Goal: Navigation & Orientation: Find specific page/section

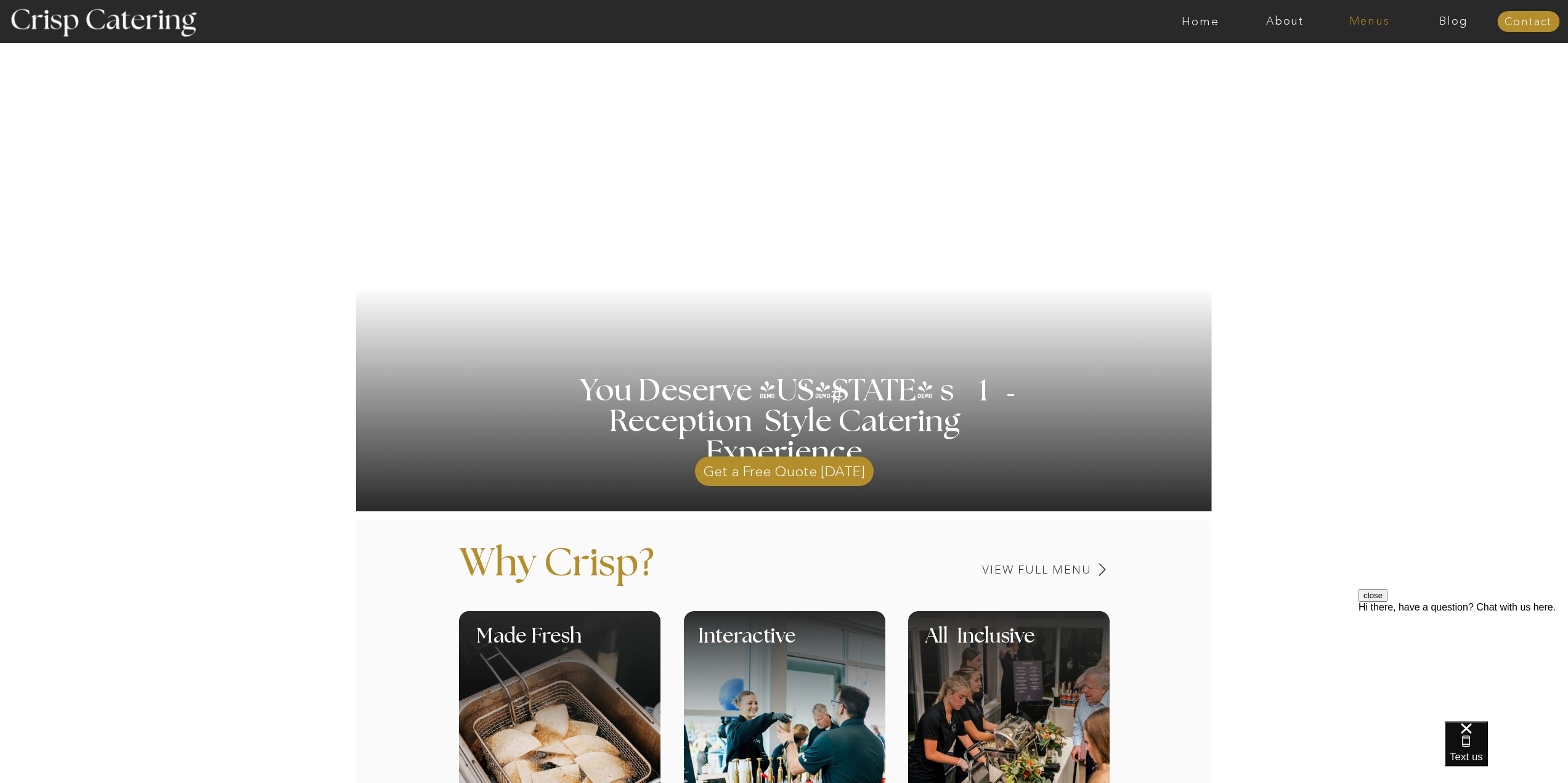
click at [1374, 19] on nav "Menus" at bounding box center [1369, 21] width 84 height 12
click at [1370, 55] on nav "Summer (Mar-Aug)" at bounding box center [1372, 56] width 111 height 11
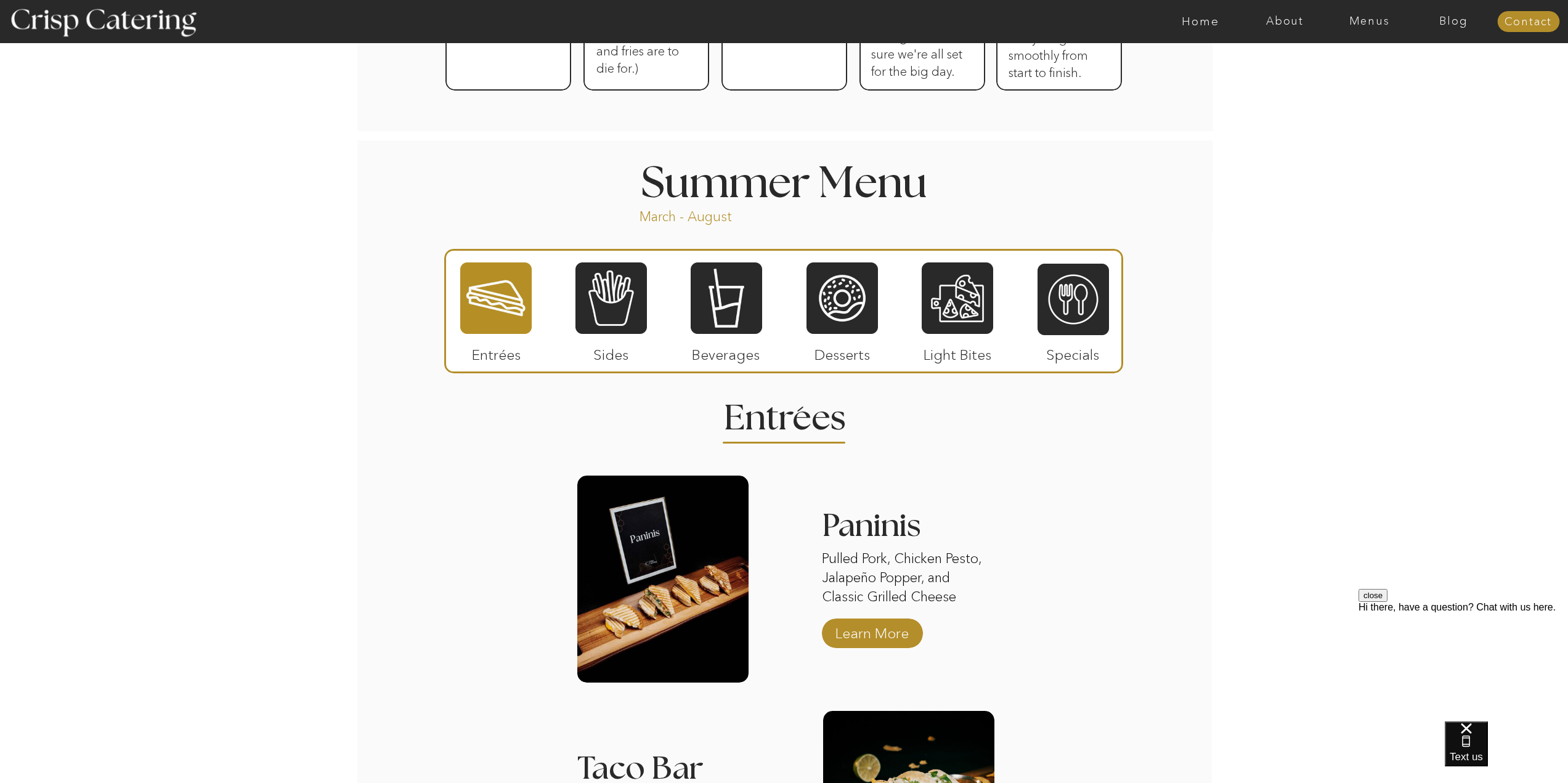
scroll to position [913, 0]
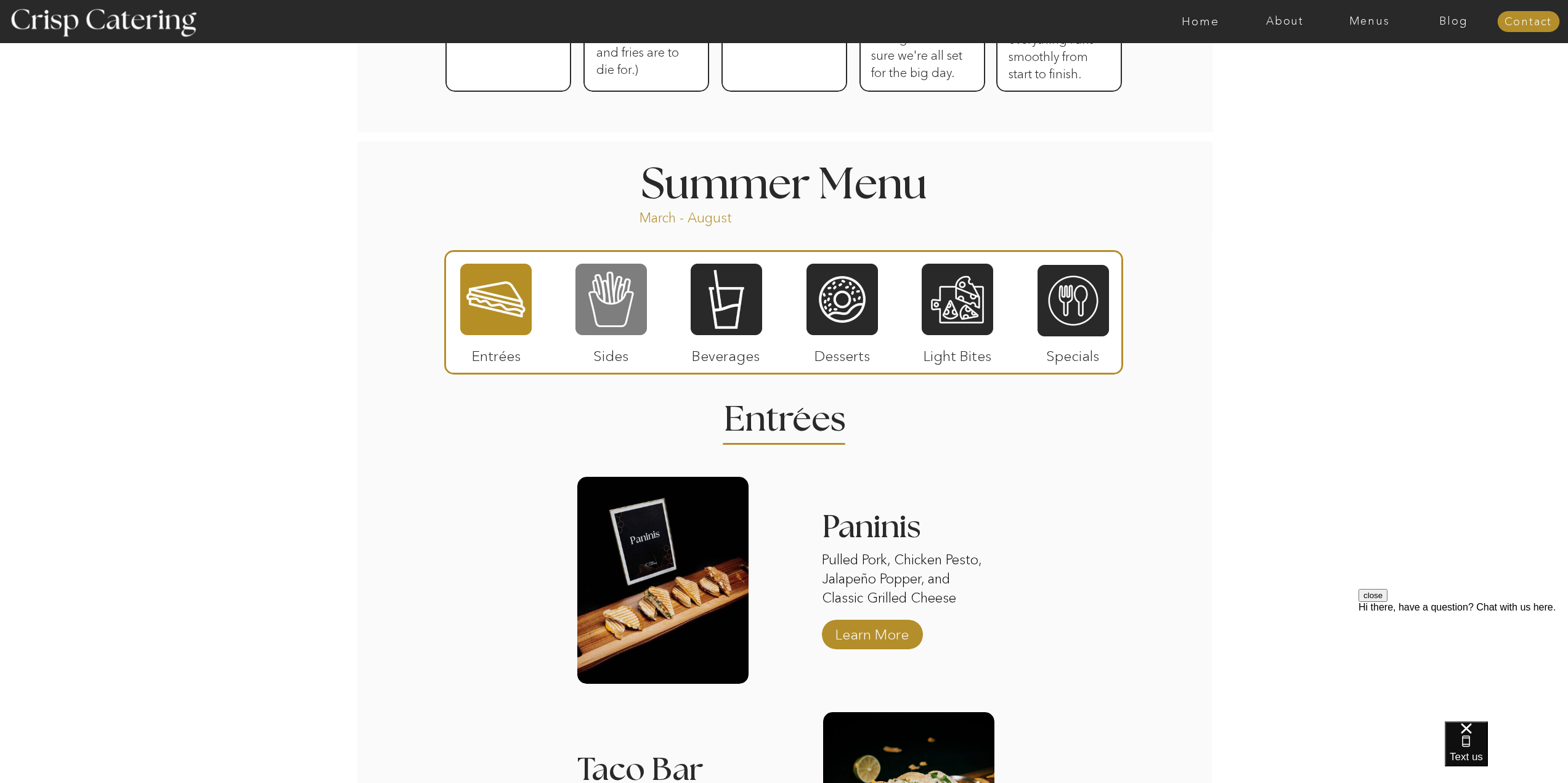
click at [626, 322] on div at bounding box center [611, 299] width 72 height 74
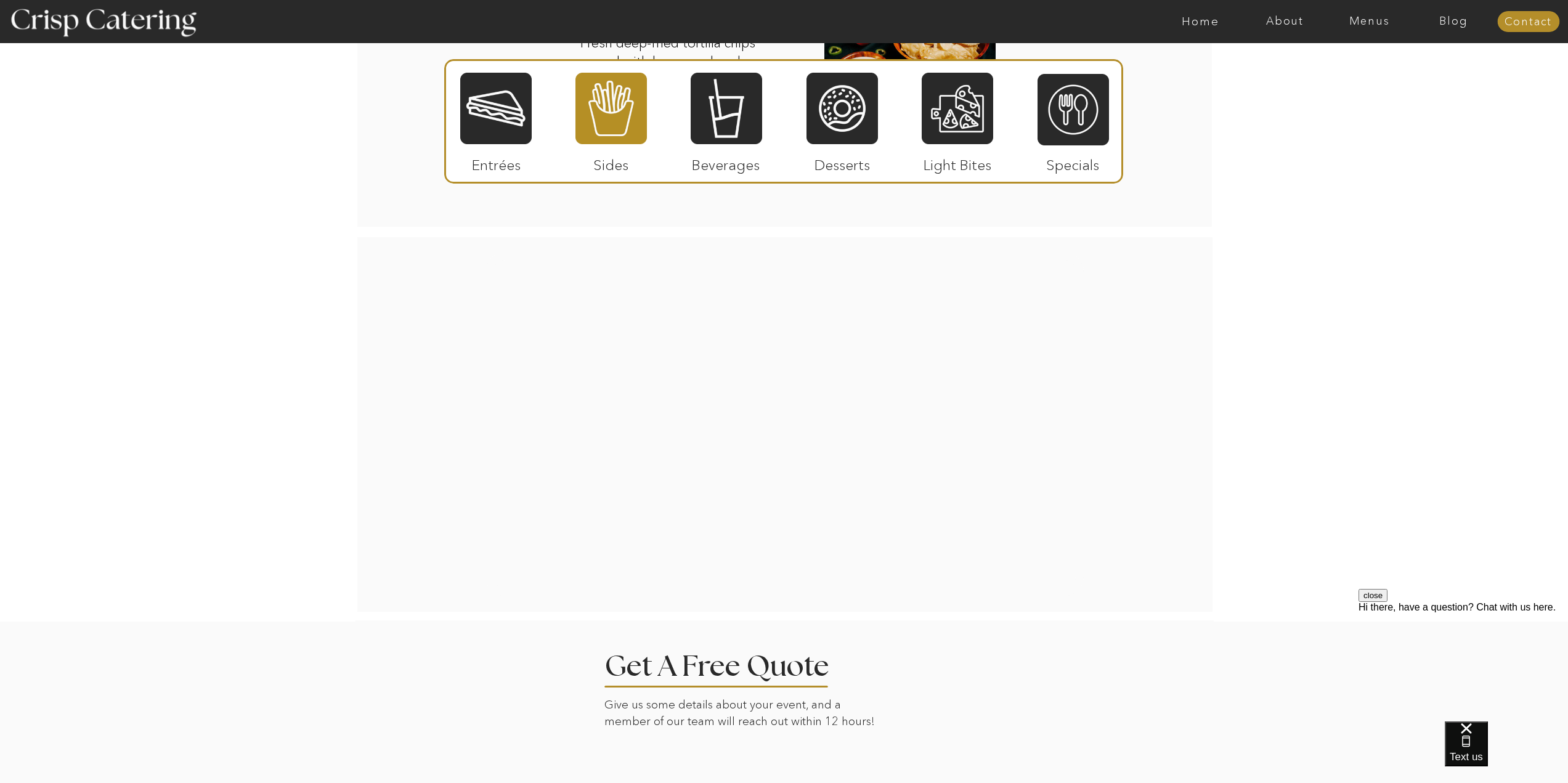
scroll to position [1548, 0]
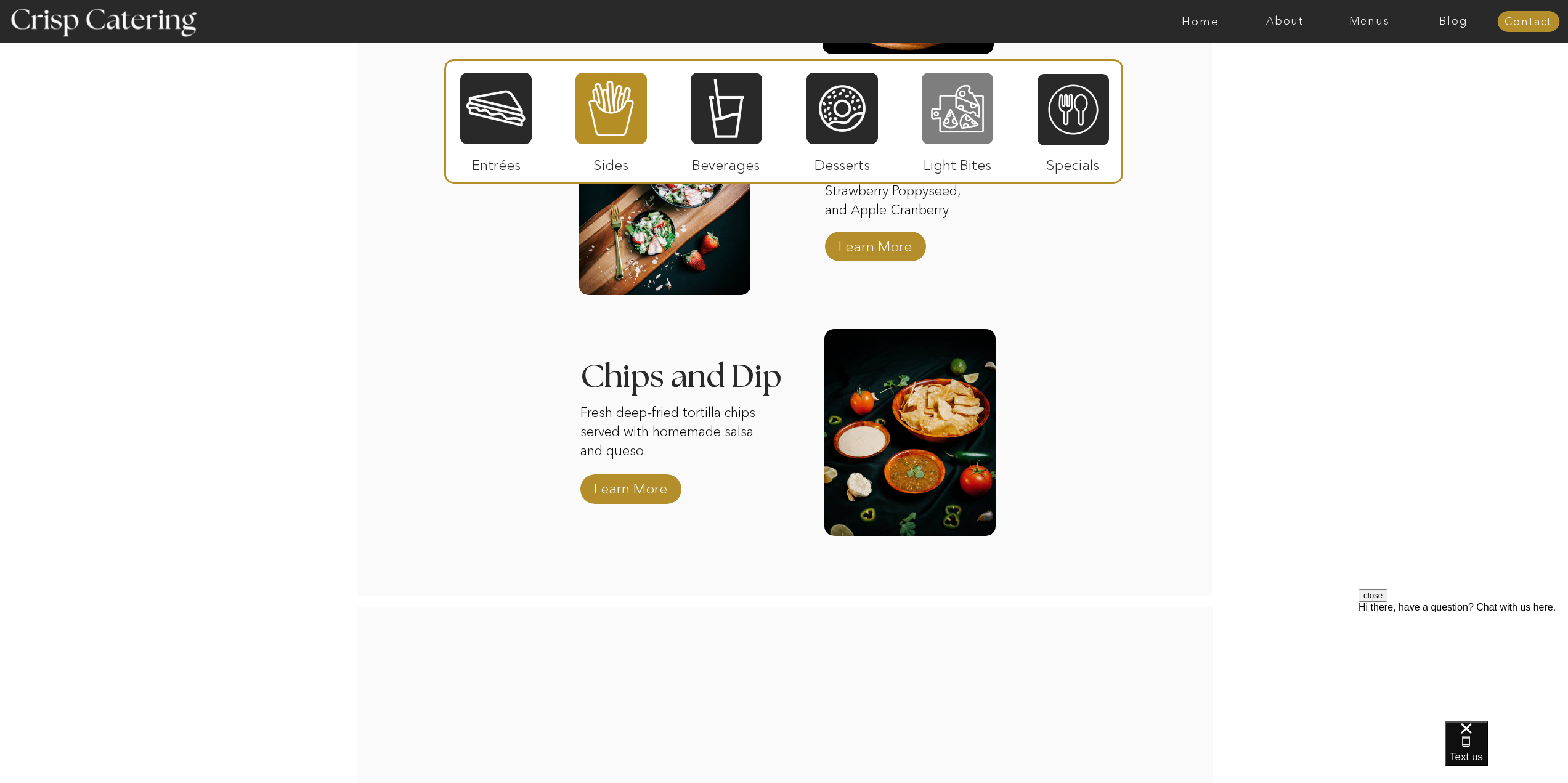
click at [942, 113] on div at bounding box center [958, 109] width 72 height 74
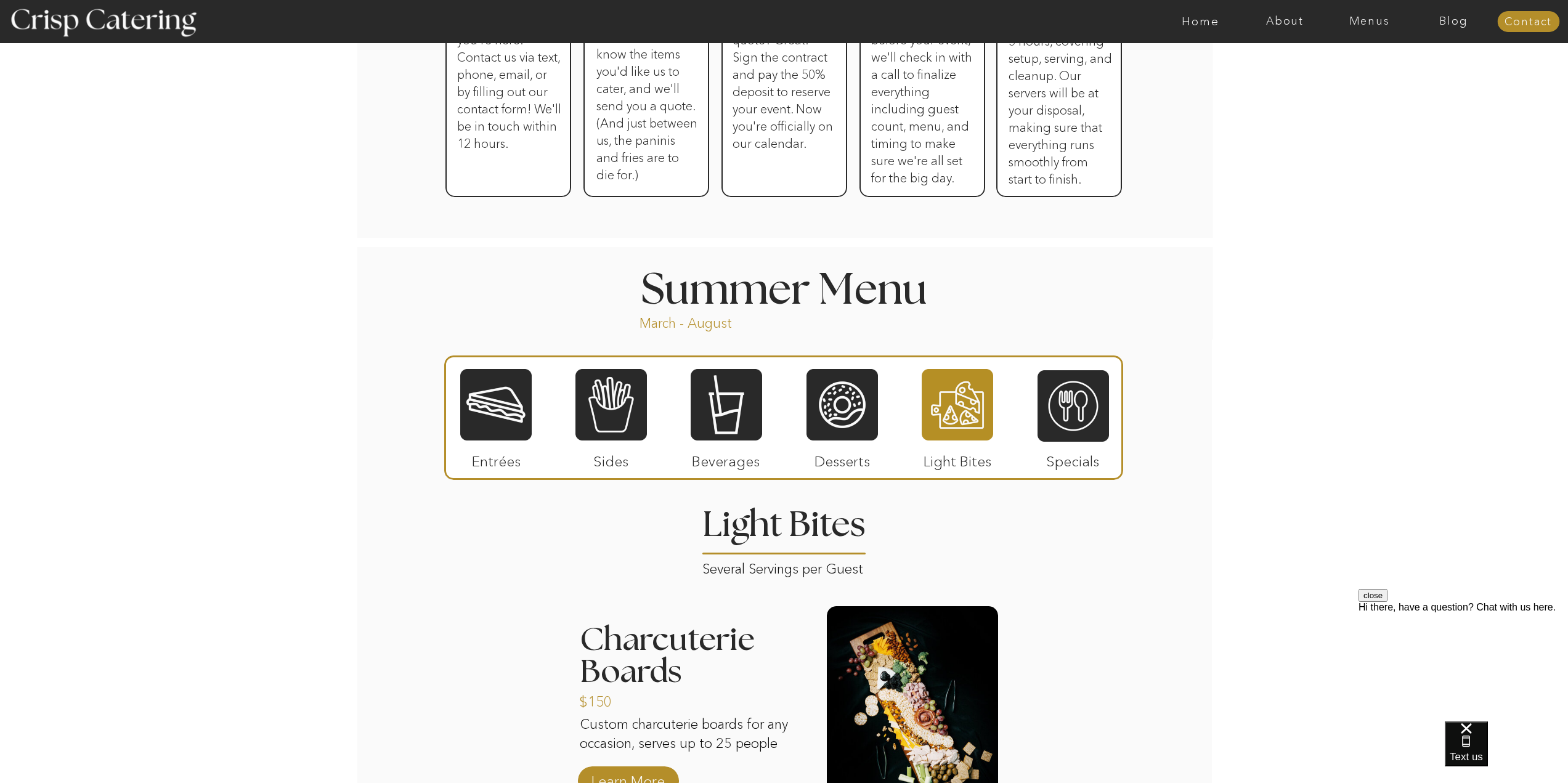
scroll to position [840, 0]
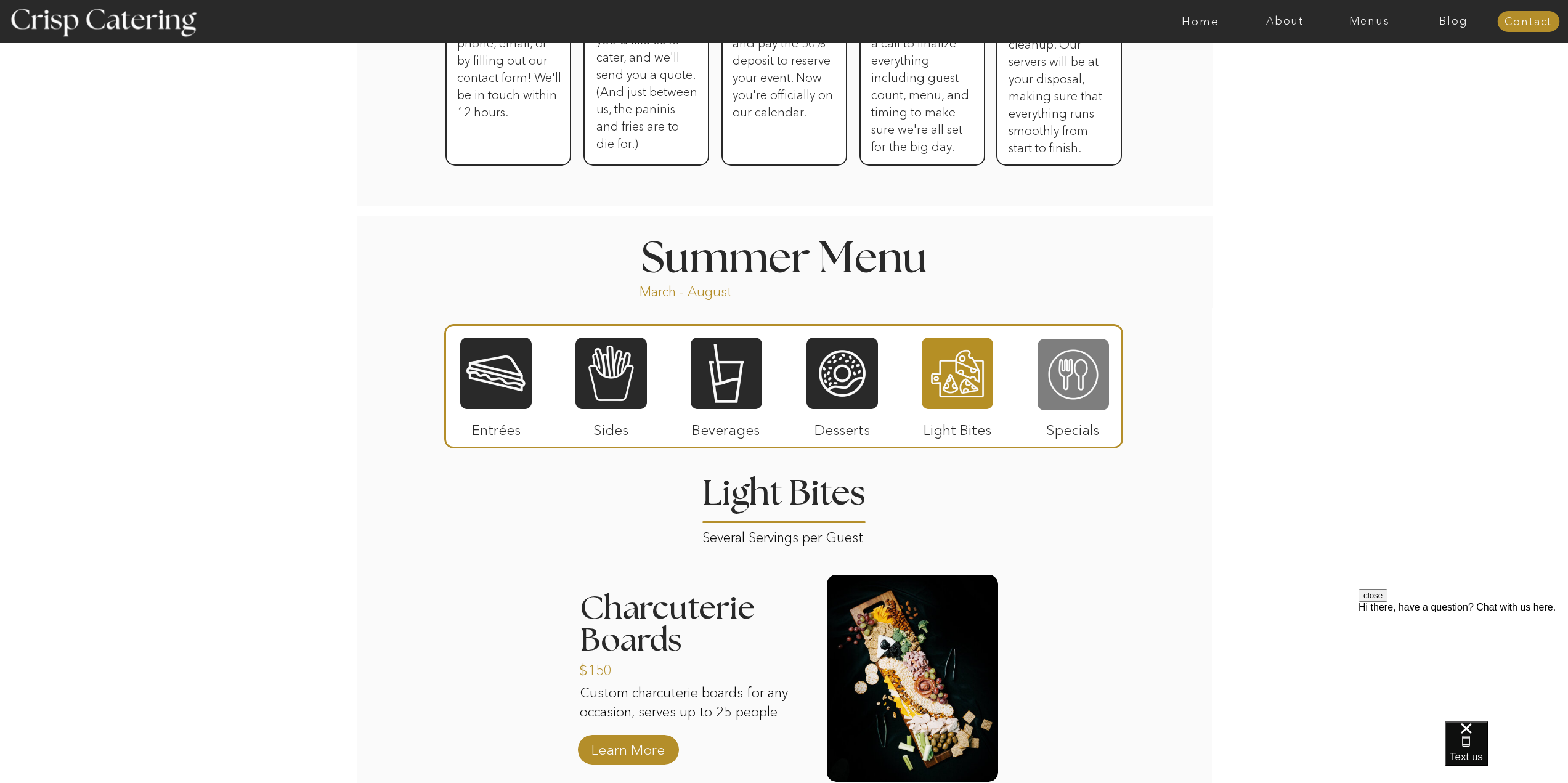
click at [1086, 389] on div at bounding box center [1074, 375] width 72 height 74
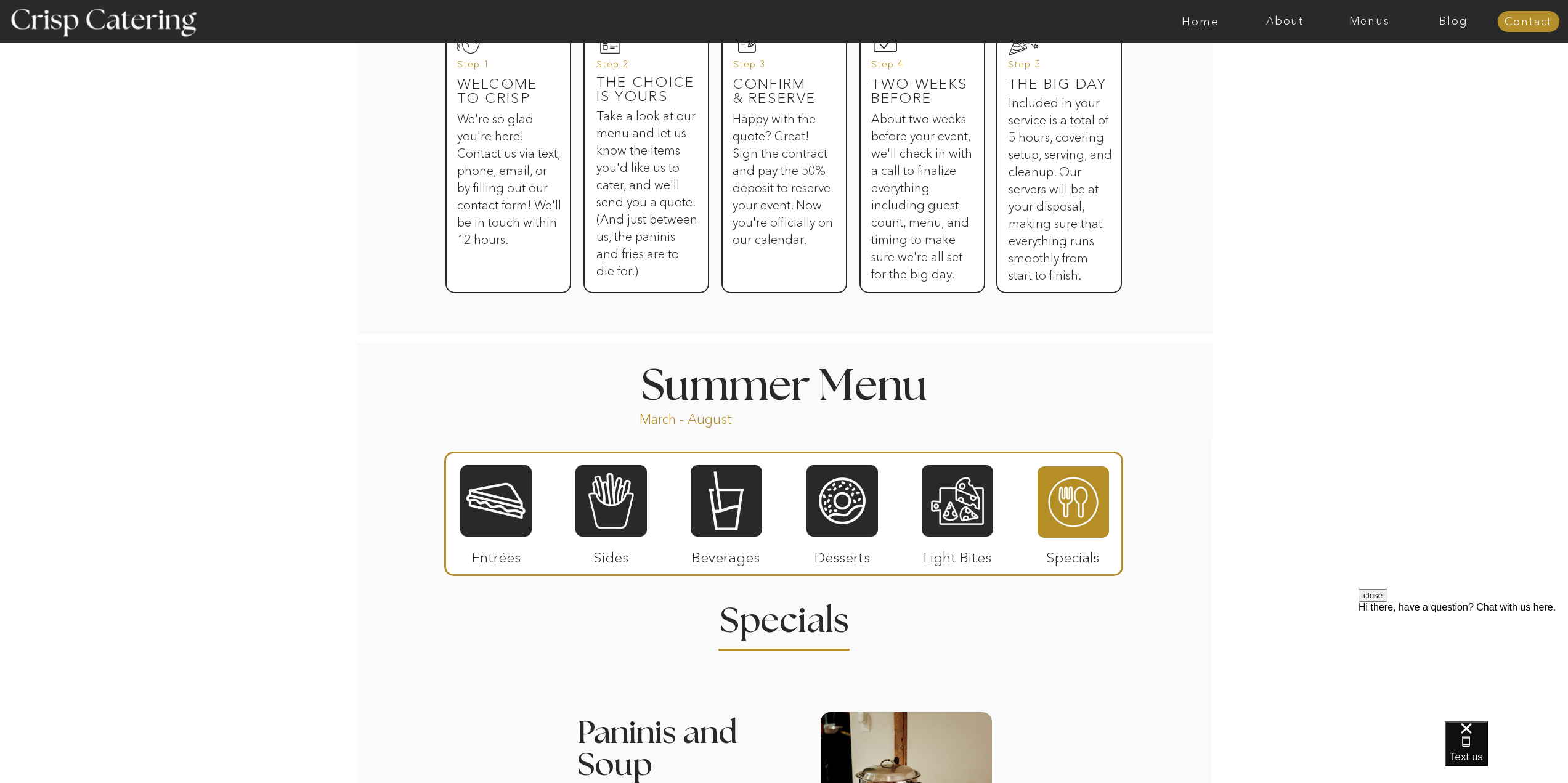
scroll to position [587, 0]
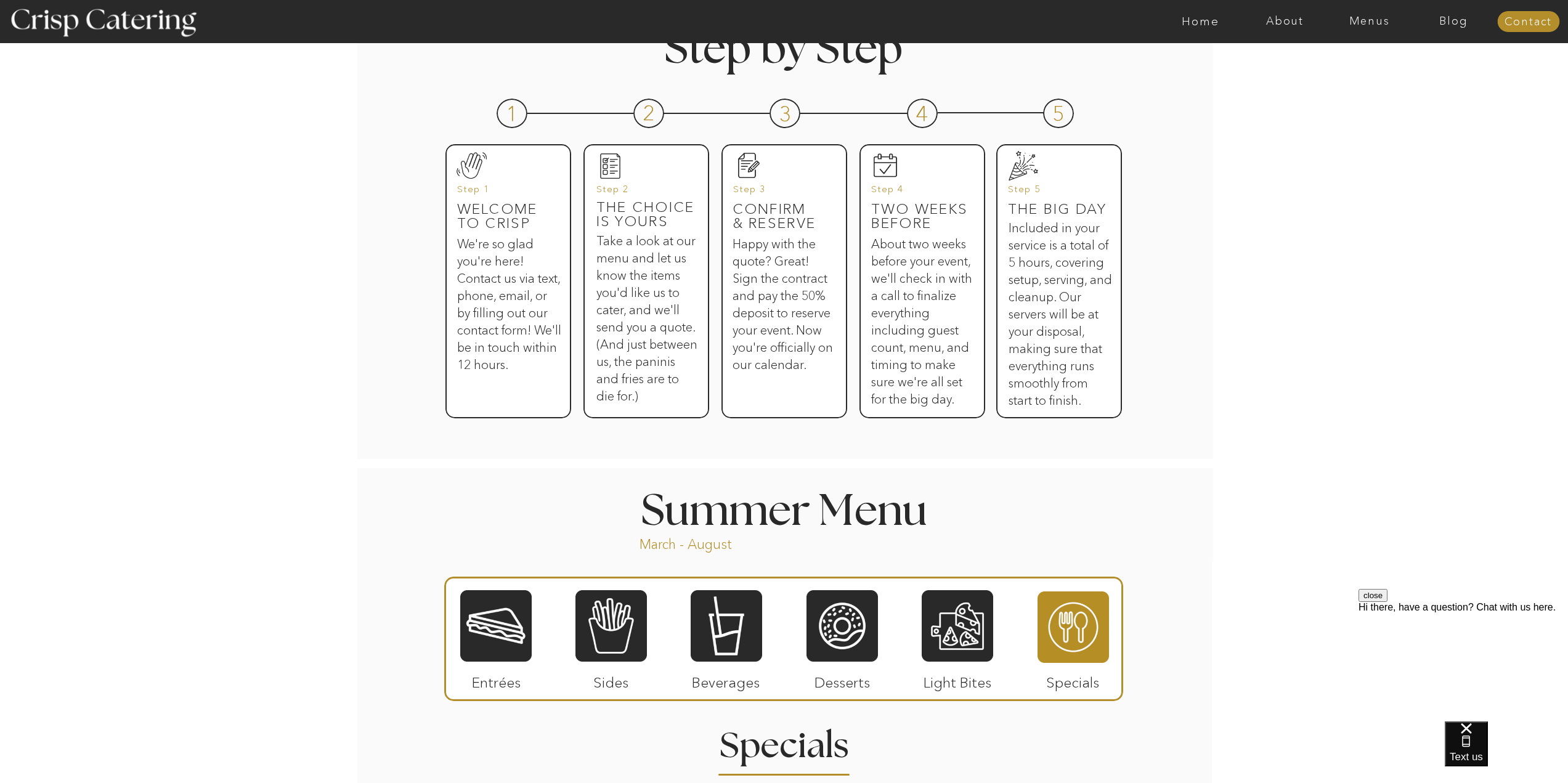
click at [511, 629] on div at bounding box center [496, 626] width 72 height 74
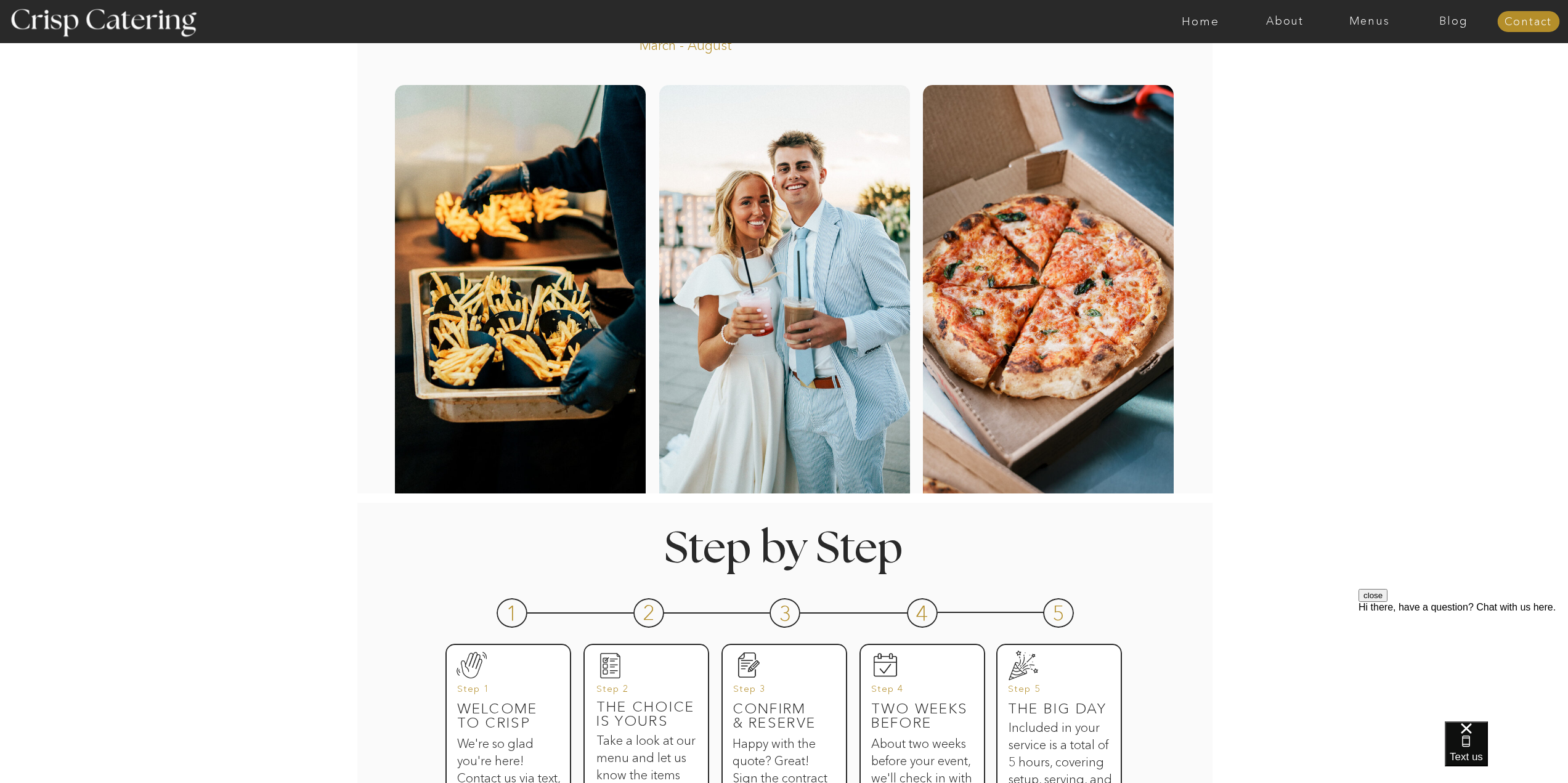
scroll to position [0, 0]
